Goal: Task Accomplishment & Management: Manage account settings

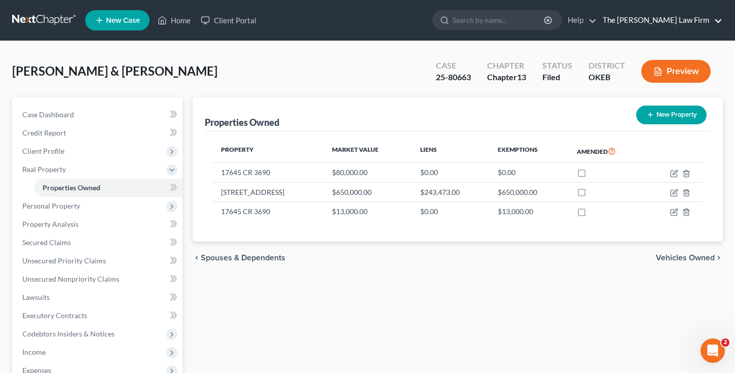
click at [674, 23] on link "The [PERSON_NAME] Law Firm" at bounding box center [660, 20] width 125 height 18
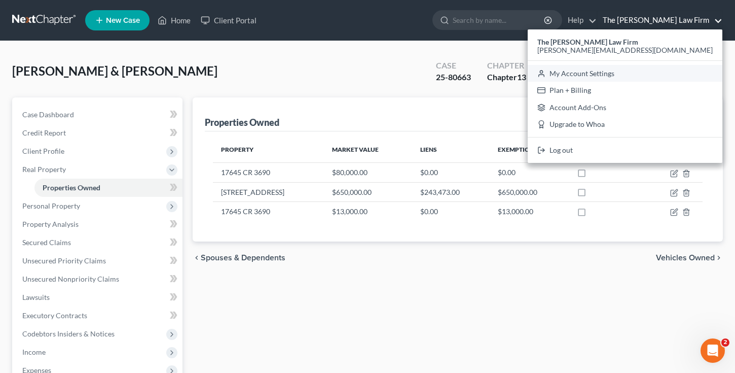
click at [666, 73] on link "My Account Settings" at bounding box center [625, 73] width 195 height 17
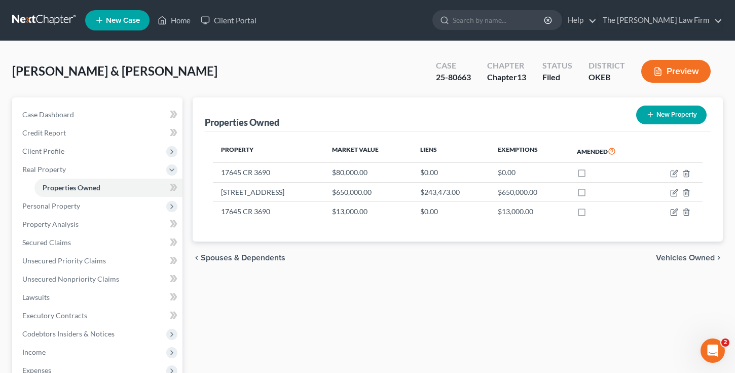
select select "23"
select select "37"
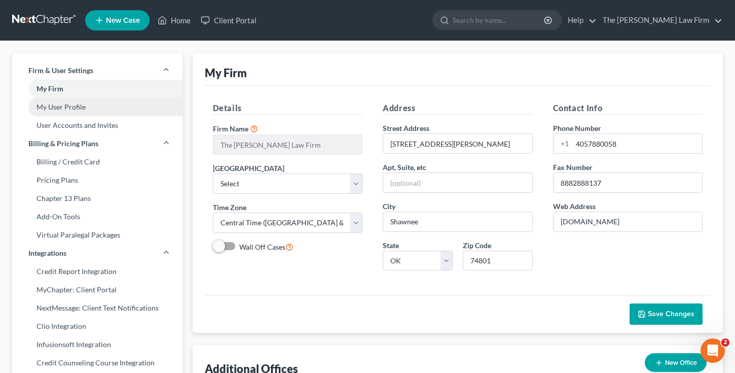
click at [71, 106] on link "My User Profile" at bounding box center [97, 107] width 170 height 18
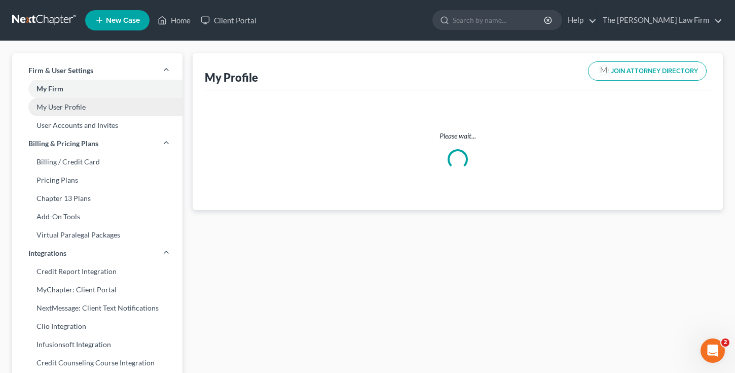
select select "37"
select select "64"
select select "attorney"
select select "0"
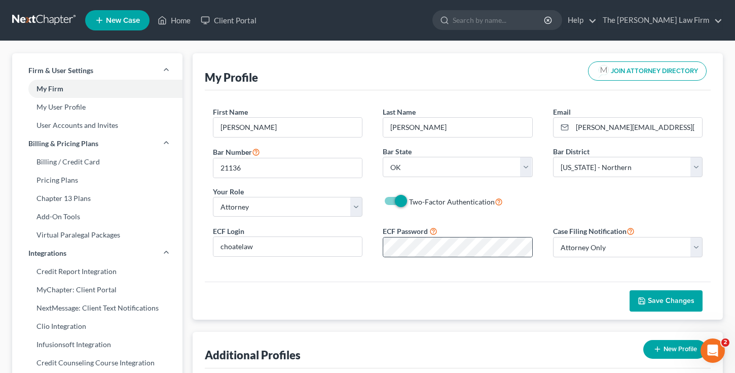
click at [517, 237] on div at bounding box center [458, 247] width 150 height 20
click at [656, 302] on span "Save Changes" at bounding box center [671, 300] width 47 height 9
